Goal: Task Accomplishment & Management: Manage account settings

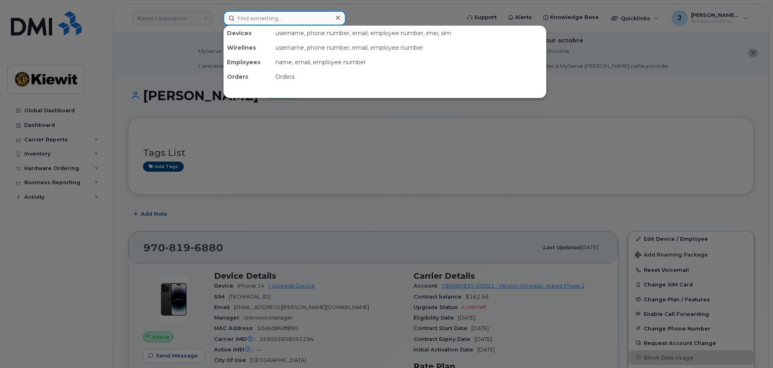
click at [279, 19] on input at bounding box center [284, 18] width 122 height 15
click at [287, 18] on input at bounding box center [284, 18] width 122 height 15
paste input "262-336-0417"
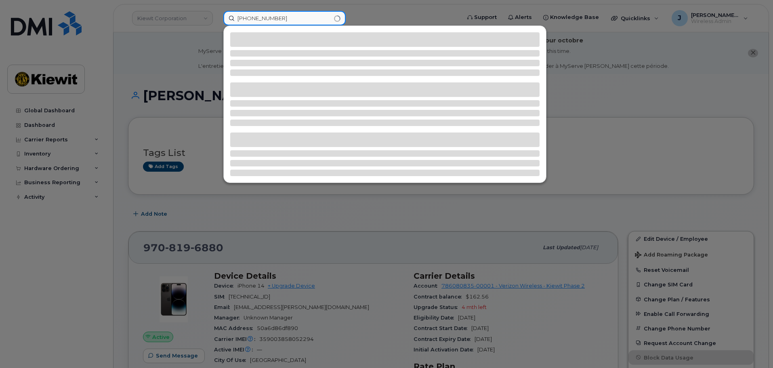
type input "262-336-0417"
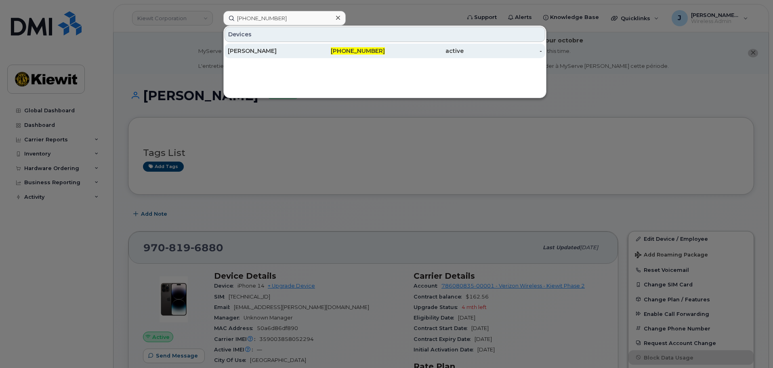
click at [294, 48] on div "[PERSON_NAME]" at bounding box center [267, 51] width 79 height 8
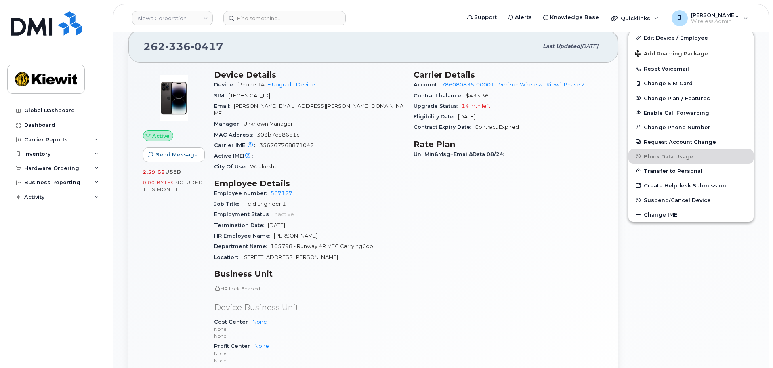
scroll to position [363, 0]
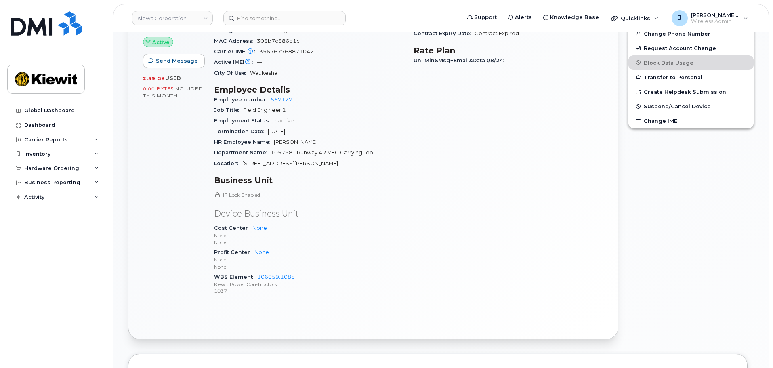
click at [352, 149] on span "105798 - Runway 4R MEC Carrying Job" at bounding box center [321, 152] width 103 height 6
click at [287, 149] on span "105798 - Runway 4R MEC Carrying Job" at bounding box center [321, 152] width 103 height 6
click at [522, 214] on div "Carrier Details Account 786080835-00001 - Verizon Wireless - Kiewit Phase 2 Con…" at bounding box center [508, 139] width 199 height 336
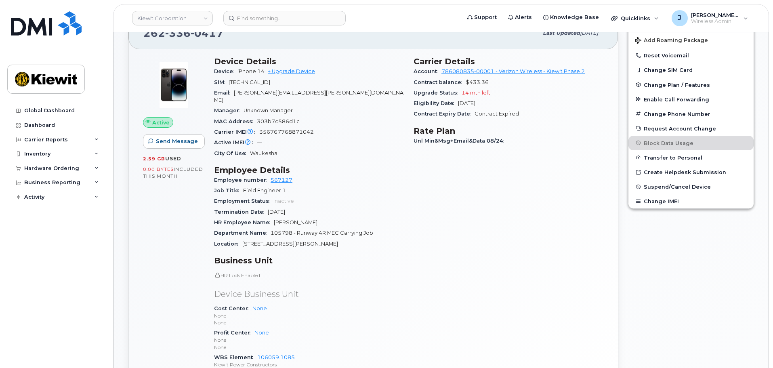
scroll to position [283, 0]
click at [285, 230] on span "105798 - Runway 4R MEC Carrying Job" at bounding box center [321, 233] width 103 height 6
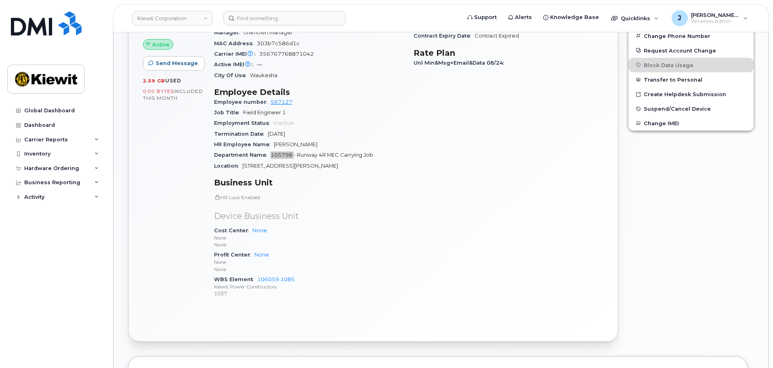
scroll to position [363, 0]
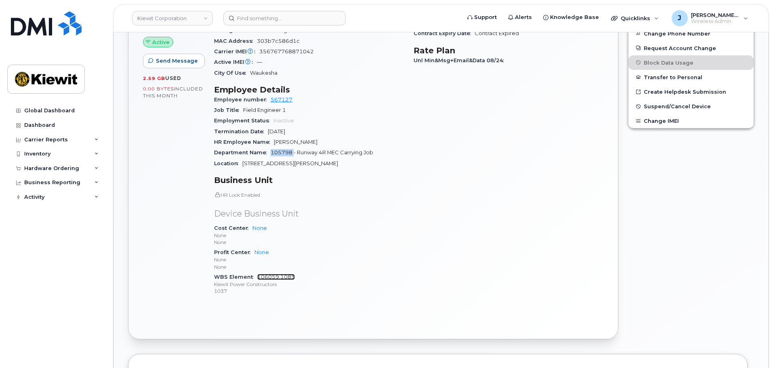
click at [270, 274] on link "106059.1085" at bounding box center [276, 277] width 38 height 6
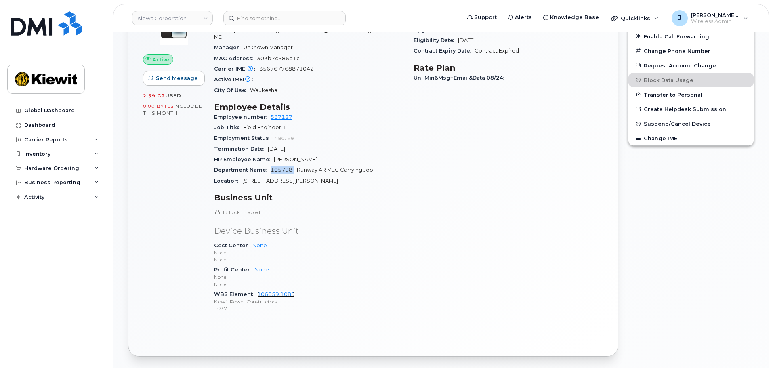
scroll to position [242, 0]
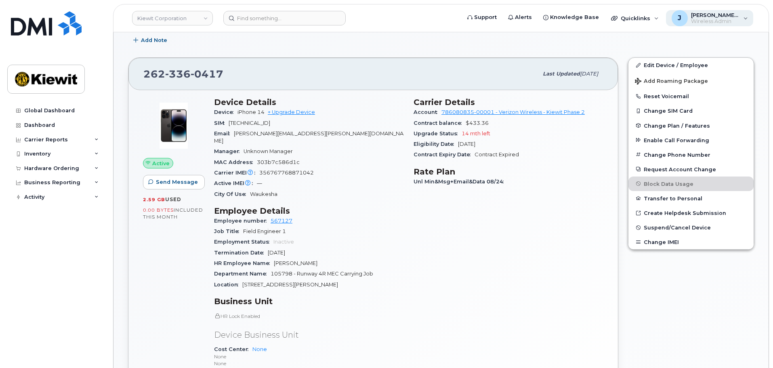
click at [746, 21] on div "J Joseph.Thompson Wireless Admin" at bounding box center [710, 18] width 88 height 16
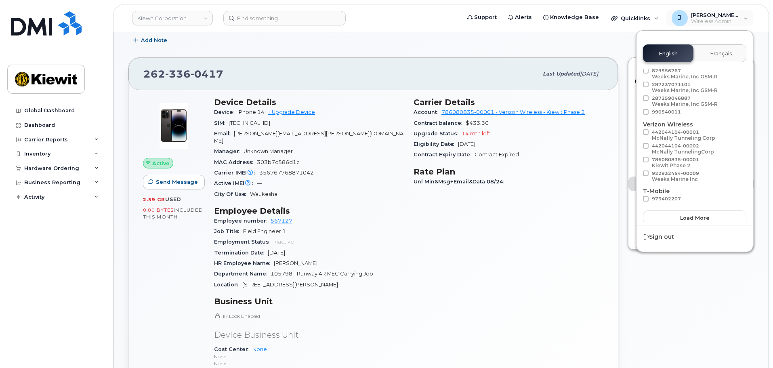
scroll to position [45, 0]
click at [695, 311] on div "Edit Device / Employee Add Roaming Package Reset Voicemail Change SIM Card Chan…" at bounding box center [691, 258] width 136 height 413
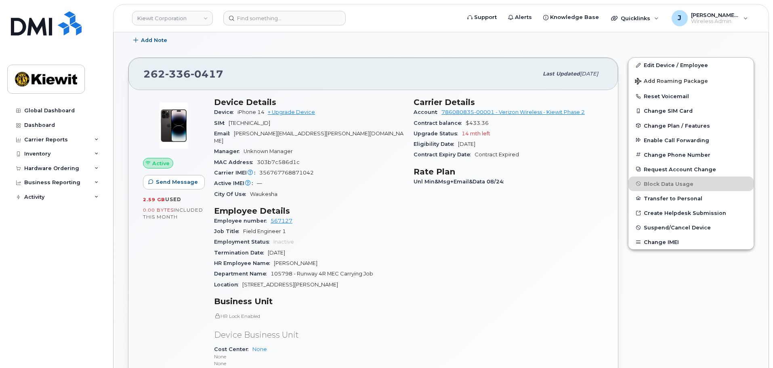
click at [553, 269] on div "Carrier Details Account 786080835-00001 - Verizon Wireless - Kiewit Phase 2 Con…" at bounding box center [508, 260] width 199 height 336
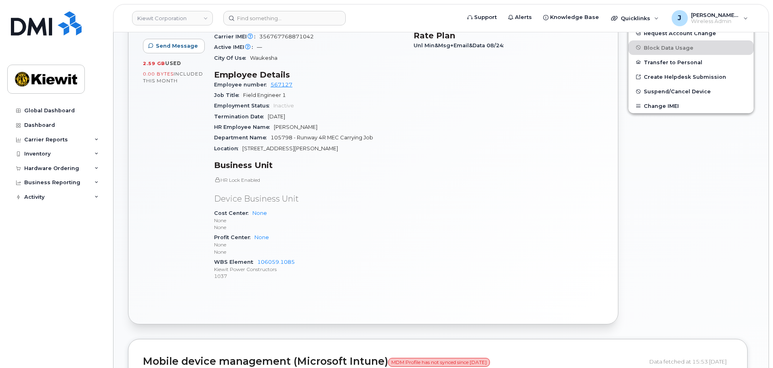
scroll to position [362, 0]
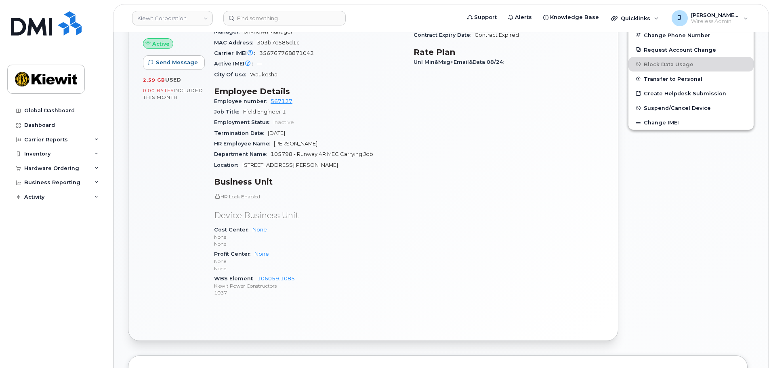
click at [285, 151] on span "105798 - Runway 4R MEC Carrying Job" at bounding box center [321, 154] width 103 height 6
copy span "105798"
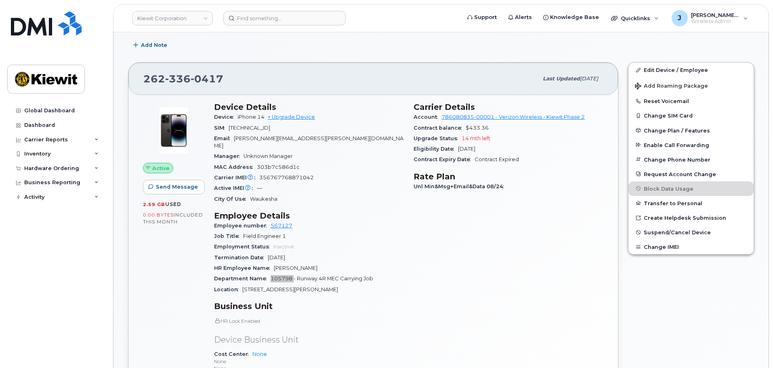
scroll to position [241, 0]
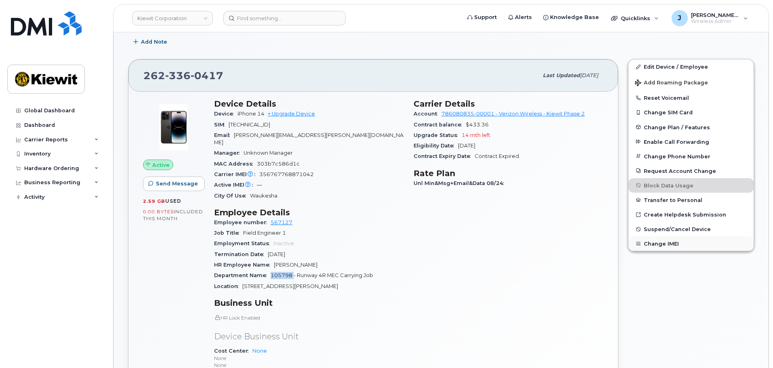
click at [670, 244] on button "Change IMEI" at bounding box center [690, 243] width 125 height 15
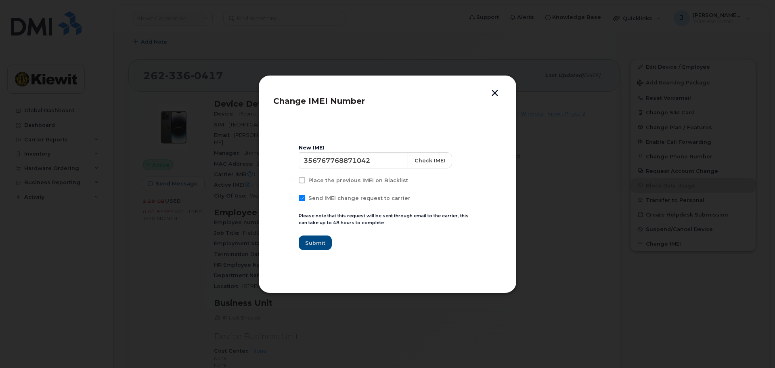
click at [505, 90] on div "Change IMEI Number New IMEI 356767768871042 Check IMEI Place the previous IMEI …" at bounding box center [387, 184] width 258 height 218
click at [488, 95] on header "Change IMEI Number" at bounding box center [387, 103] width 228 height 27
click at [492, 96] on button "button" at bounding box center [495, 94] width 12 height 8
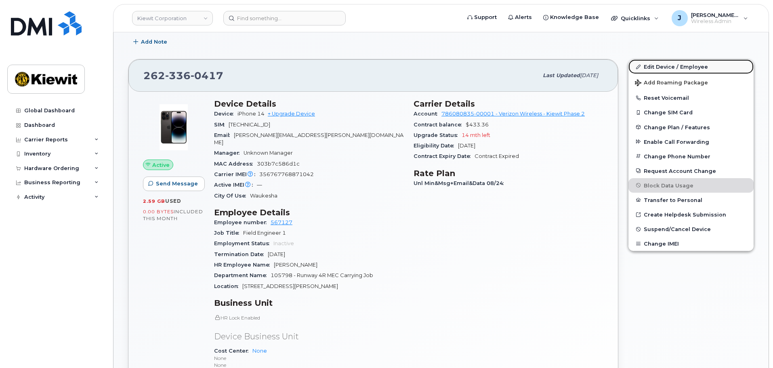
click at [664, 67] on link "Edit Device / Employee" at bounding box center [690, 66] width 125 height 15
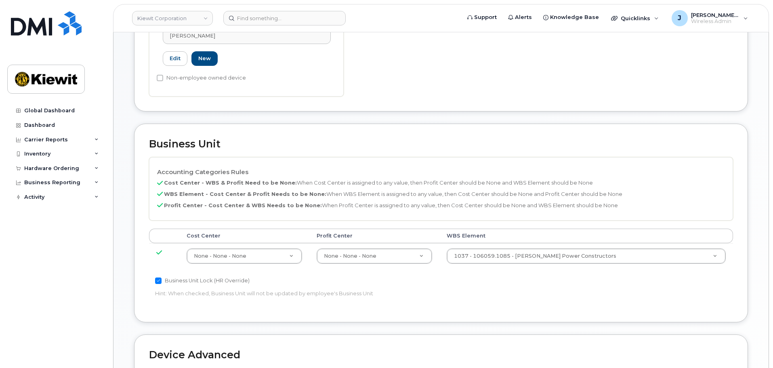
scroll to position [323, 0]
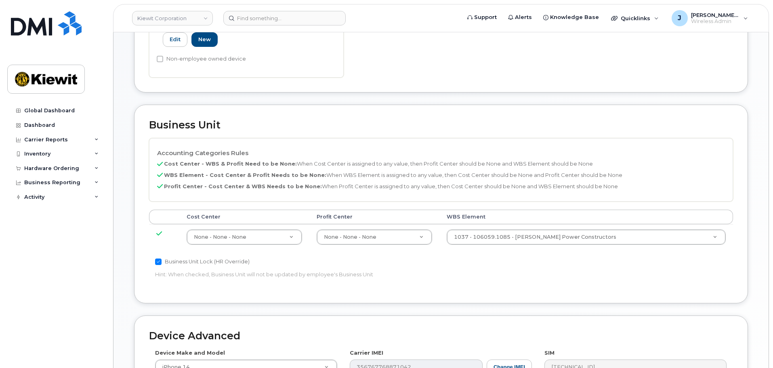
click at [628, 224] on td "1037 - 106059.1085 - [PERSON_NAME] Power Constructors 29973553" at bounding box center [586, 236] width 294 height 25
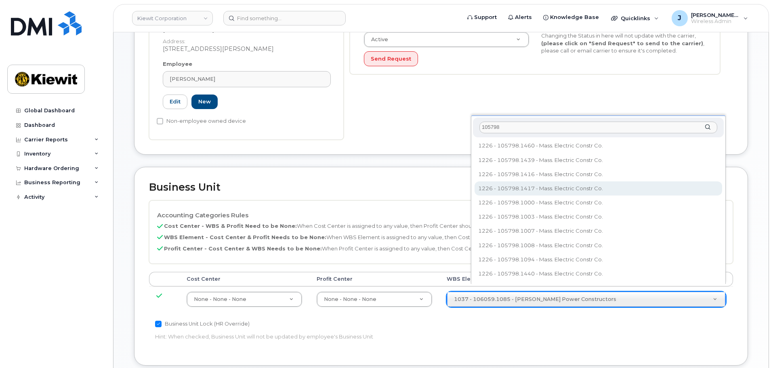
scroll to position [261, 0]
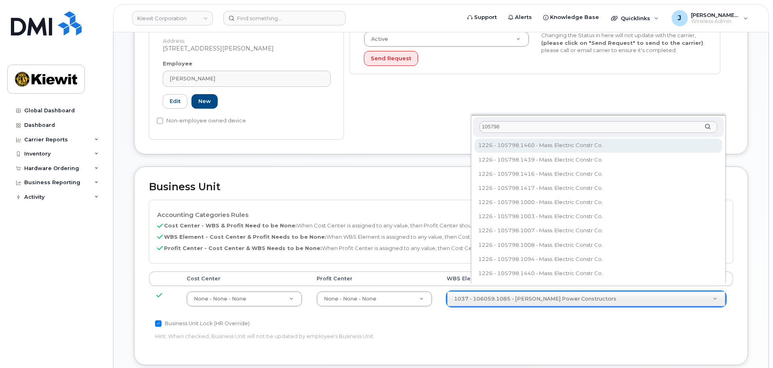
type input "105798"
type input "35734862"
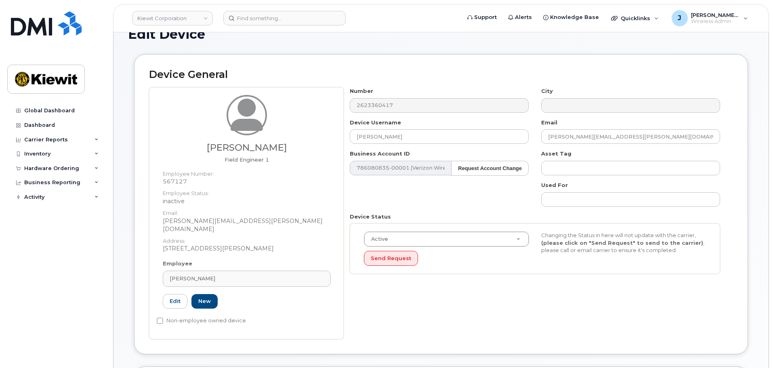
scroll to position [0, 0]
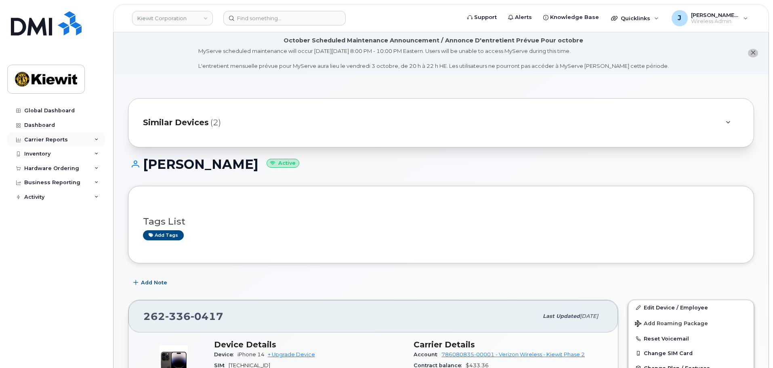
click at [82, 139] on div "Carrier Reports" at bounding box center [56, 139] width 98 height 15
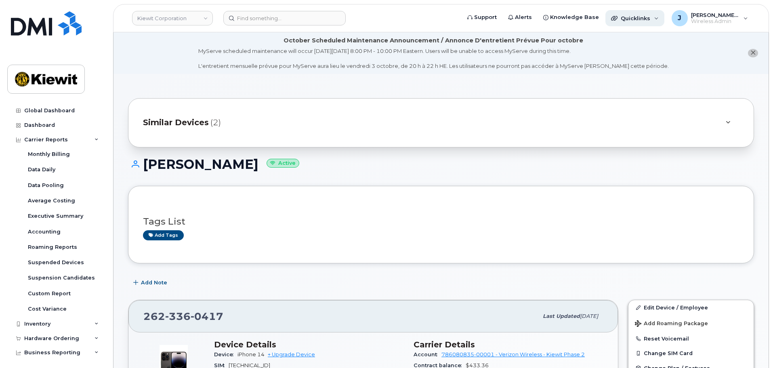
click at [650, 21] on div "Quicklinks" at bounding box center [634, 18] width 59 height 16
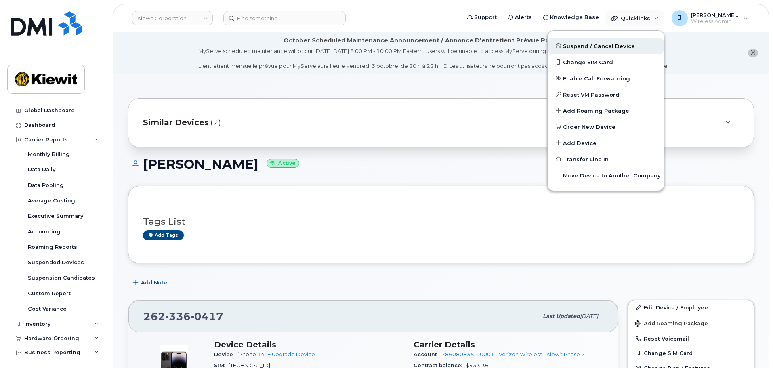
click at [630, 49] on link "Suspend / Cancel Device" at bounding box center [605, 46] width 116 height 16
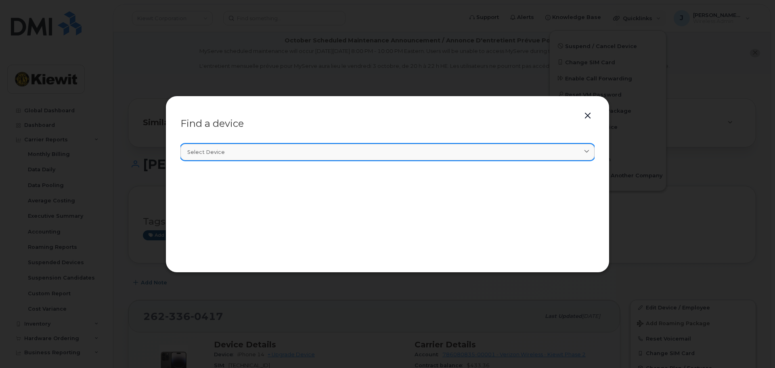
click at [290, 149] on div "Select device" at bounding box center [387, 152] width 400 height 8
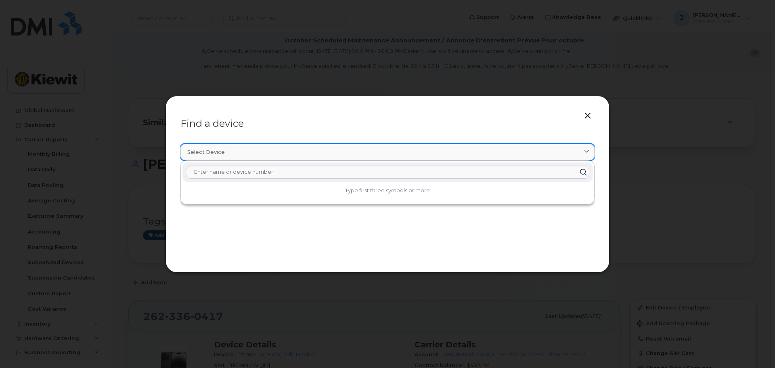
click at [243, 156] on link "Select device" at bounding box center [387, 152] width 414 height 17
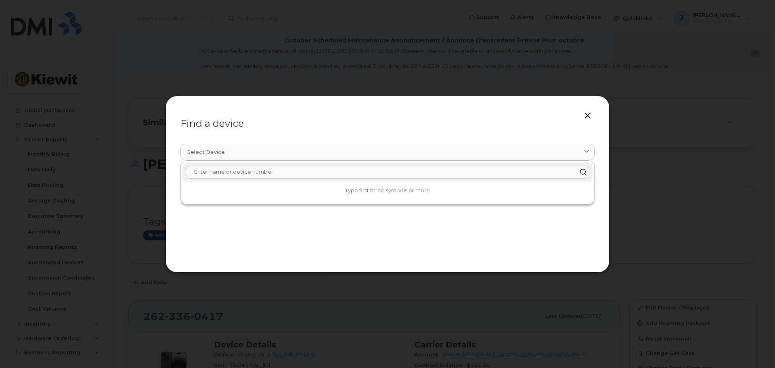
paste input "262-336-0417"
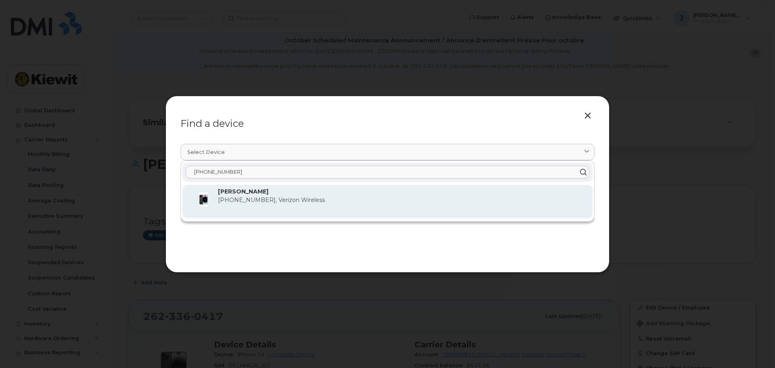
type input "262-336-0417"
click at [243, 192] on strong "[PERSON_NAME]" at bounding box center [243, 191] width 50 height 7
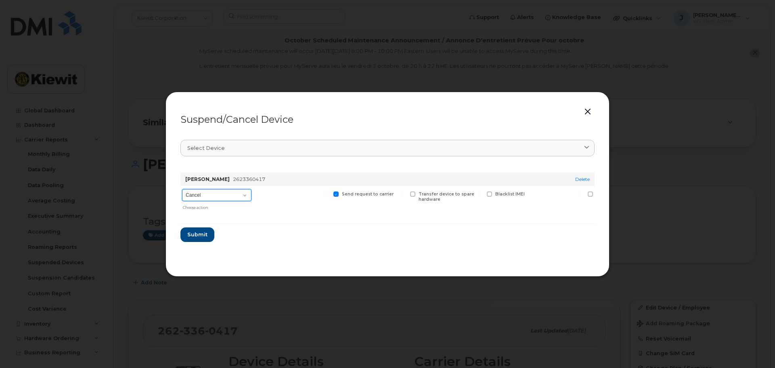
click at [241, 196] on select "Cancel Suspend - Reduced Rate Suspend - Full Rate Suspend - Lost Device/Stolen …" at bounding box center [216, 195] width 69 height 12
click at [353, 212] on div "Send request to carrier" at bounding box center [369, 200] width 75 height 28
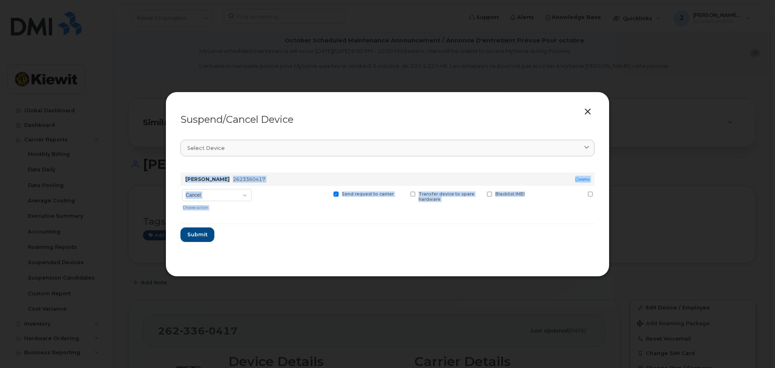
drag, startPoint x: 351, startPoint y: 216, endPoint x: 555, endPoint y: 201, distance: 204.4
click at [545, 206] on form "BENJAMIN VEIZAJ 2623360417 Delete Cancel Suspend - Reduced Rate Suspend - Full …" at bounding box center [387, 204] width 414 height 76
click at [584, 109] on button "button" at bounding box center [588, 111] width 12 height 11
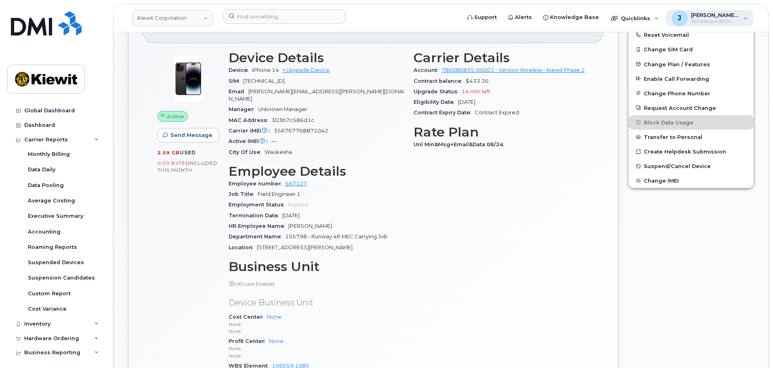
scroll to position [283, 0]
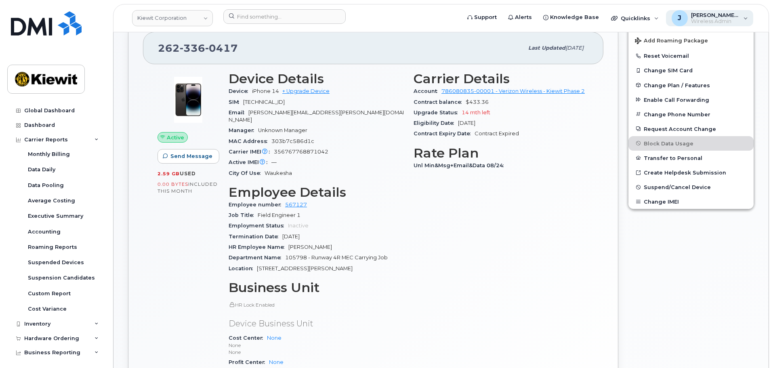
click at [707, 19] on span "Wireless Admin" at bounding box center [715, 21] width 48 height 6
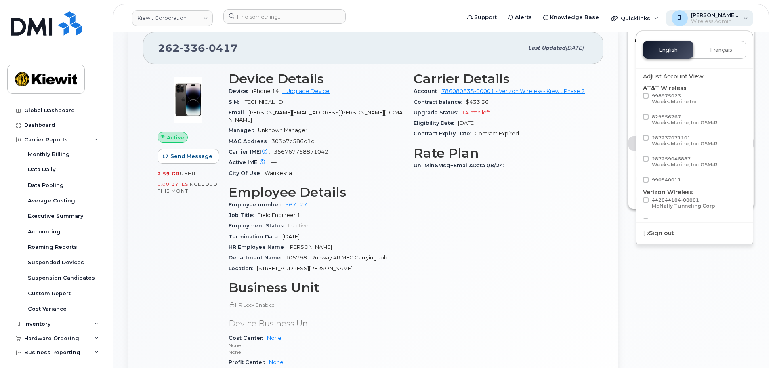
click at [707, 19] on span "Wireless Admin" at bounding box center [715, 21] width 48 height 6
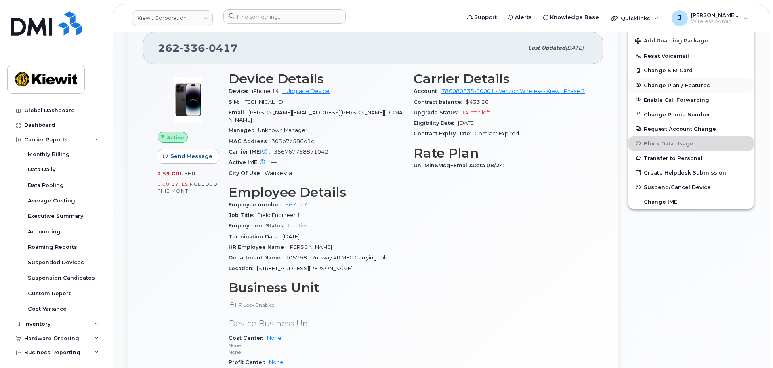
click at [696, 87] on span "Change Plan / Features" at bounding box center [676, 85] width 66 height 6
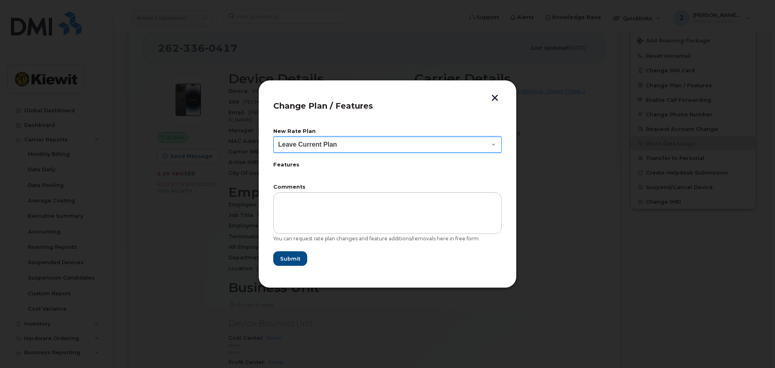
click at [374, 144] on select "Leave Current Plan Business Unlimited Smartphone" at bounding box center [387, 144] width 228 height 16
click at [490, 94] on button "button" at bounding box center [495, 98] width 12 height 8
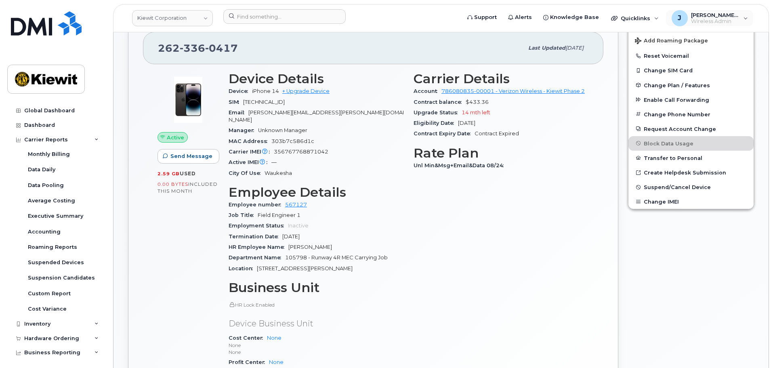
click at [721, 26] on div "J Joseph.Thompson Wireless Admin English Français Adjust Account View AT&T Wire…" at bounding box center [709, 18] width 89 height 18
click at [725, 19] on span "Wireless Admin" at bounding box center [715, 21] width 48 height 6
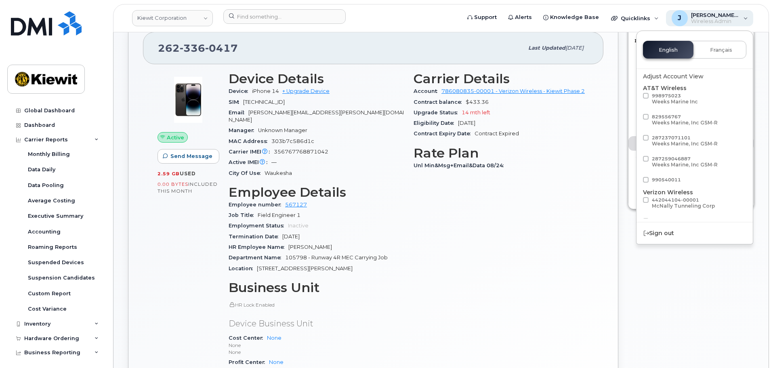
click at [722, 25] on div "J Joseph.Thompson Wireless Admin" at bounding box center [710, 18] width 88 height 16
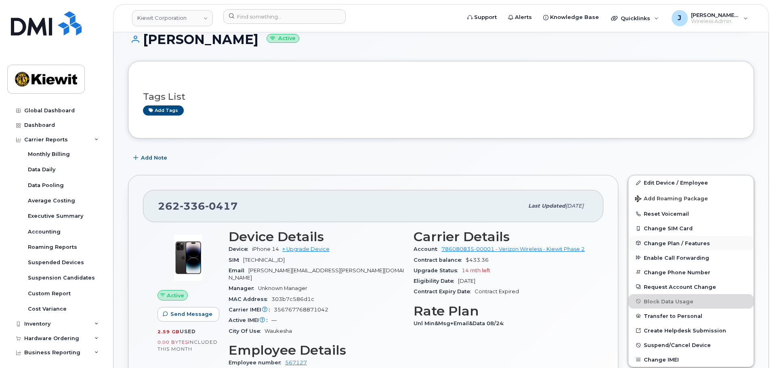
scroll to position [121, 0]
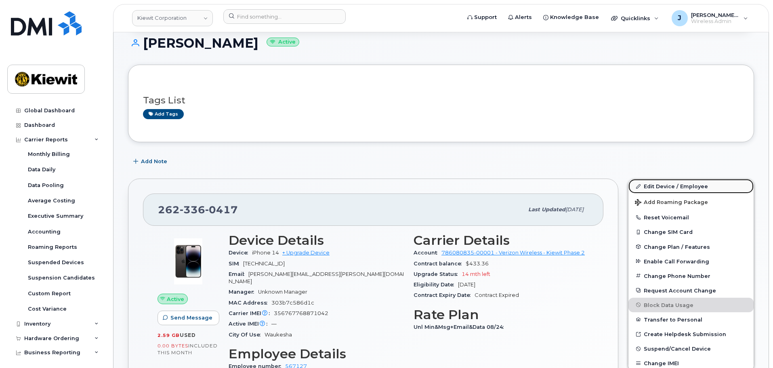
click at [697, 188] on link "Edit Device / Employee" at bounding box center [690, 186] width 125 height 15
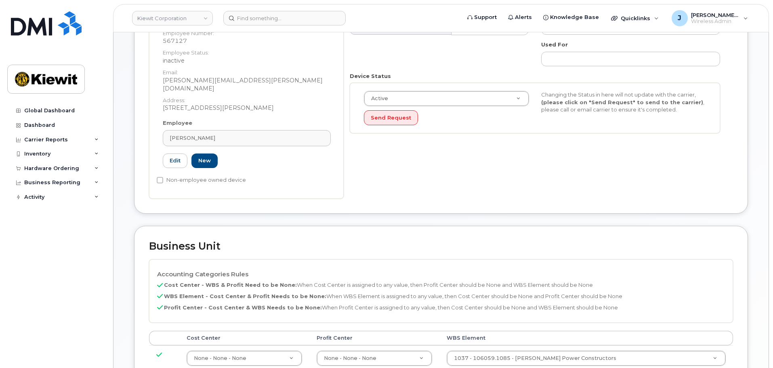
scroll to position [242, 0]
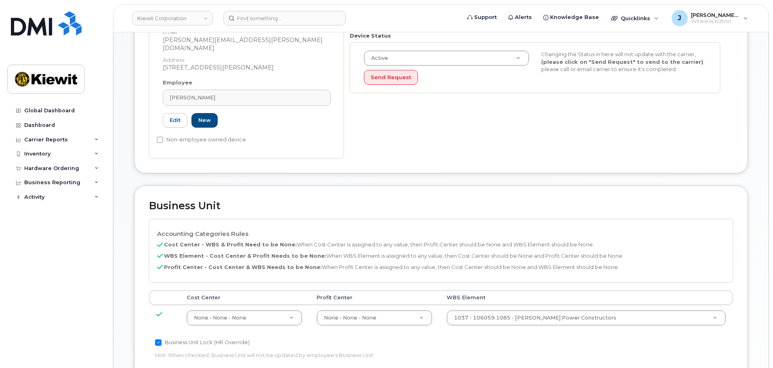
click at [270, 243] on div "Accounting Categories Rules Cost Center - WBS & Profit Need to be None: When Co…" at bounding box center [441, 250] width 584 height 63
click at [590, 252] on p "WBS Element - Cost Center & Profit Needs to be None: When WBS Element is assign…" at bounding box center [441, 256] width 568 height 8
click at [607, 219] on div "Accounting Categories Rules Cost Center - WBS & Profit Need to be None: When Co…" at bounding box center [441, 250] width 584 height 63
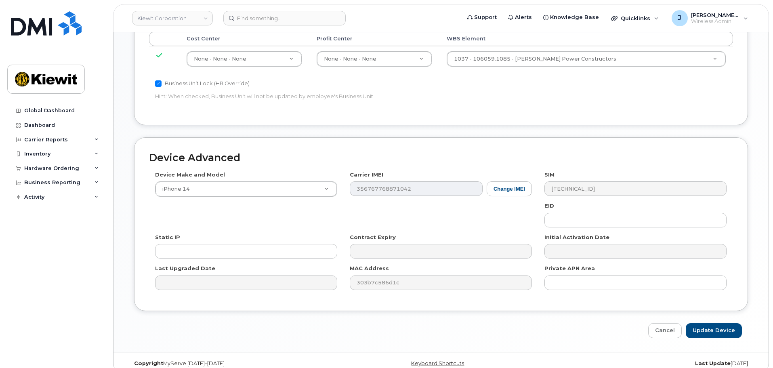
scroll to position [503, 0]
